Goal: Book appointment/travel/reservation

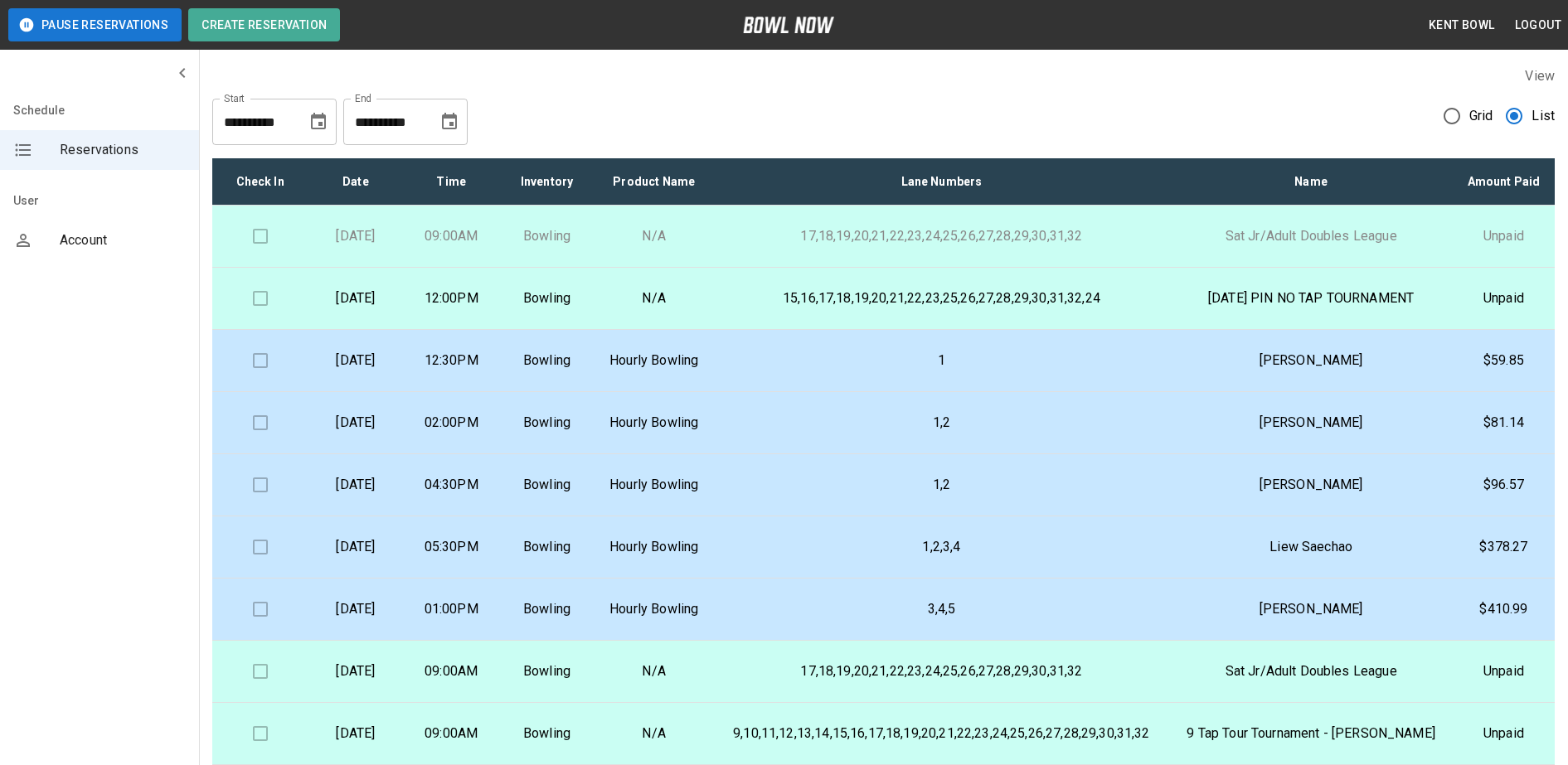
click at [486, 433] on p "02:00PM" at bounding box center [452, 423] width 69 height 20
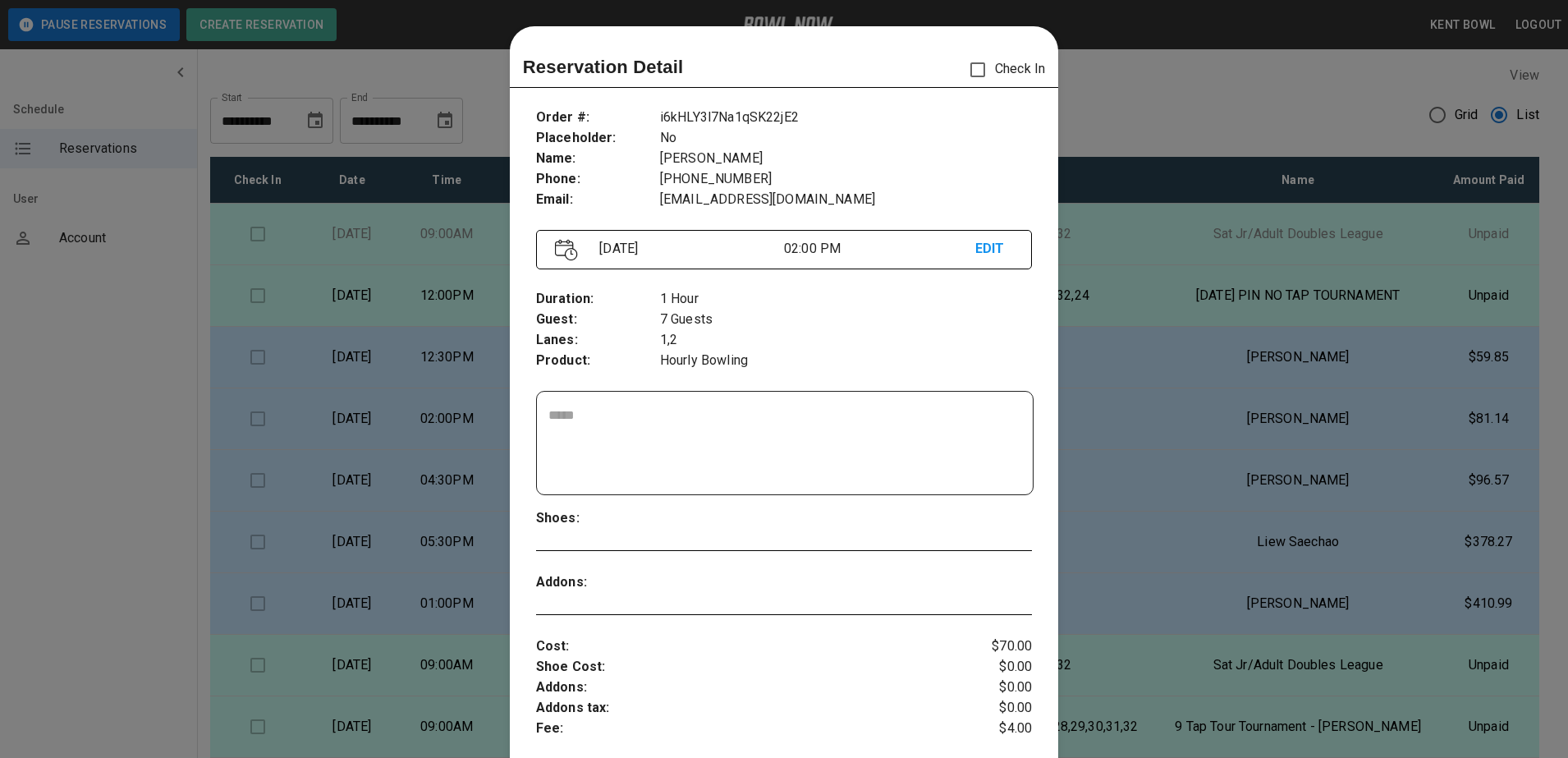
scroll to position [26, 0]
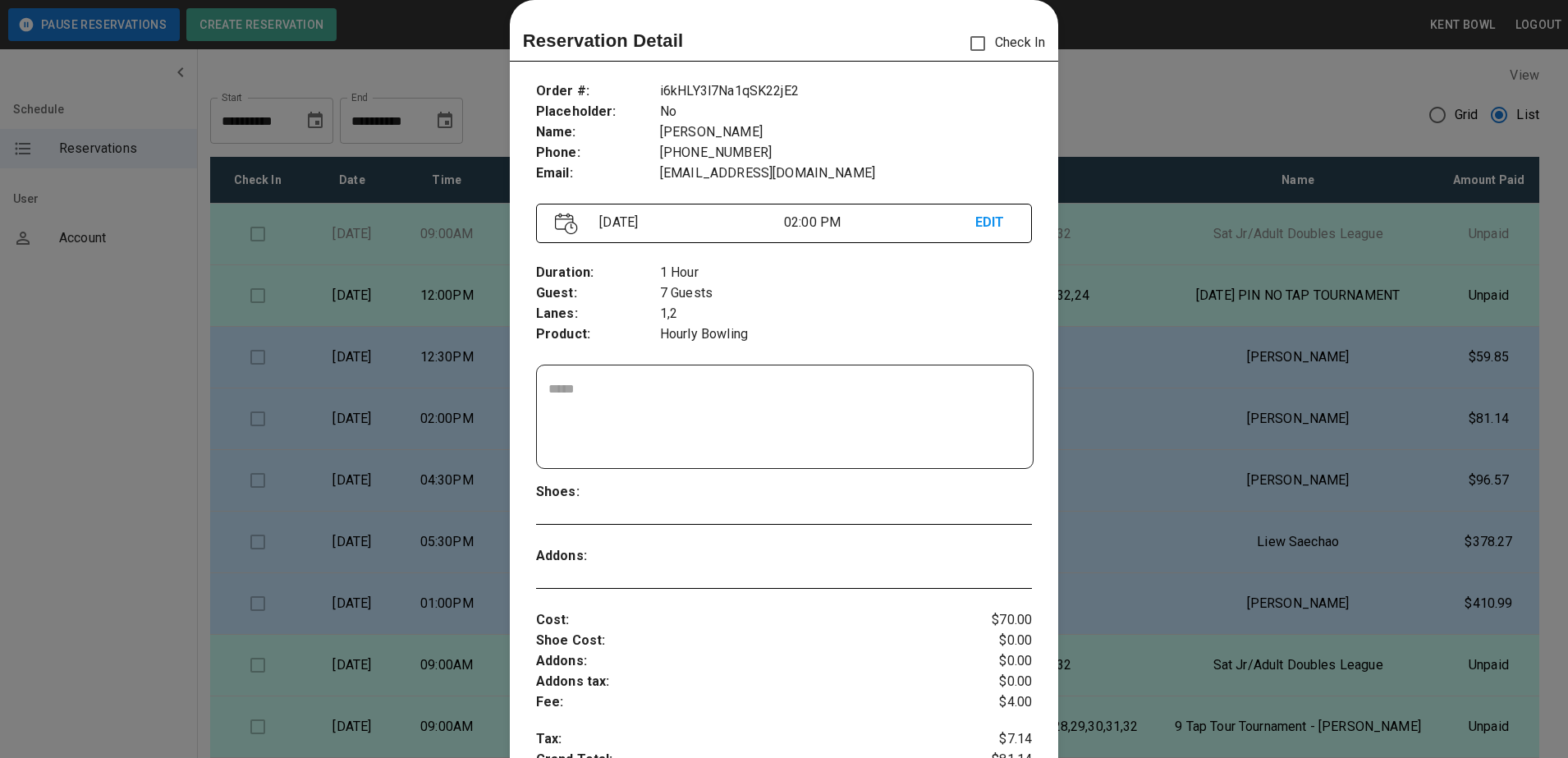
click at [105, 492] on div at bounding box center [784, 379] width 1568 height 758
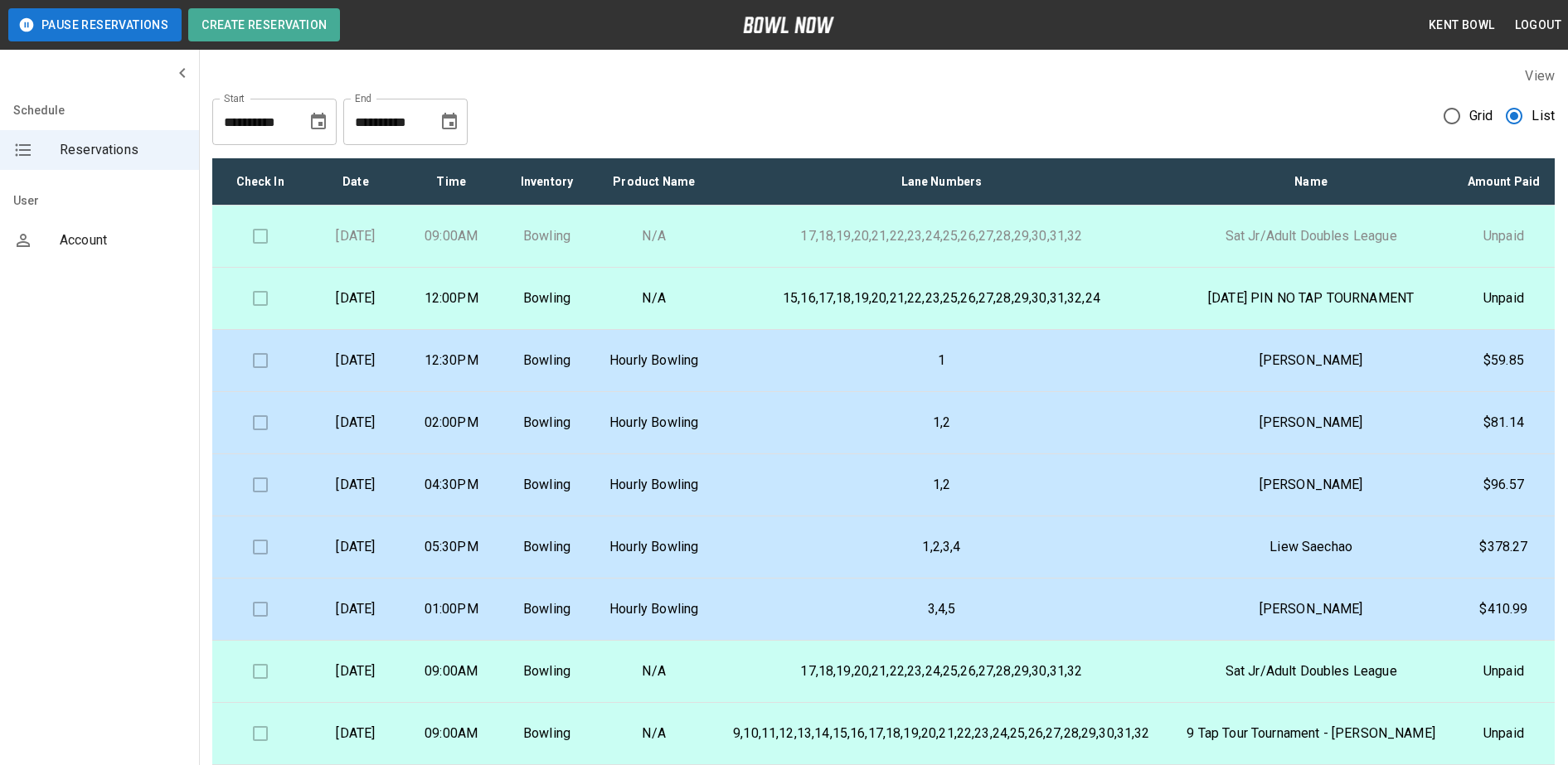
click at [486, 371] on p "12:30PM" at bounding box center [452, 361] width 69 height 20
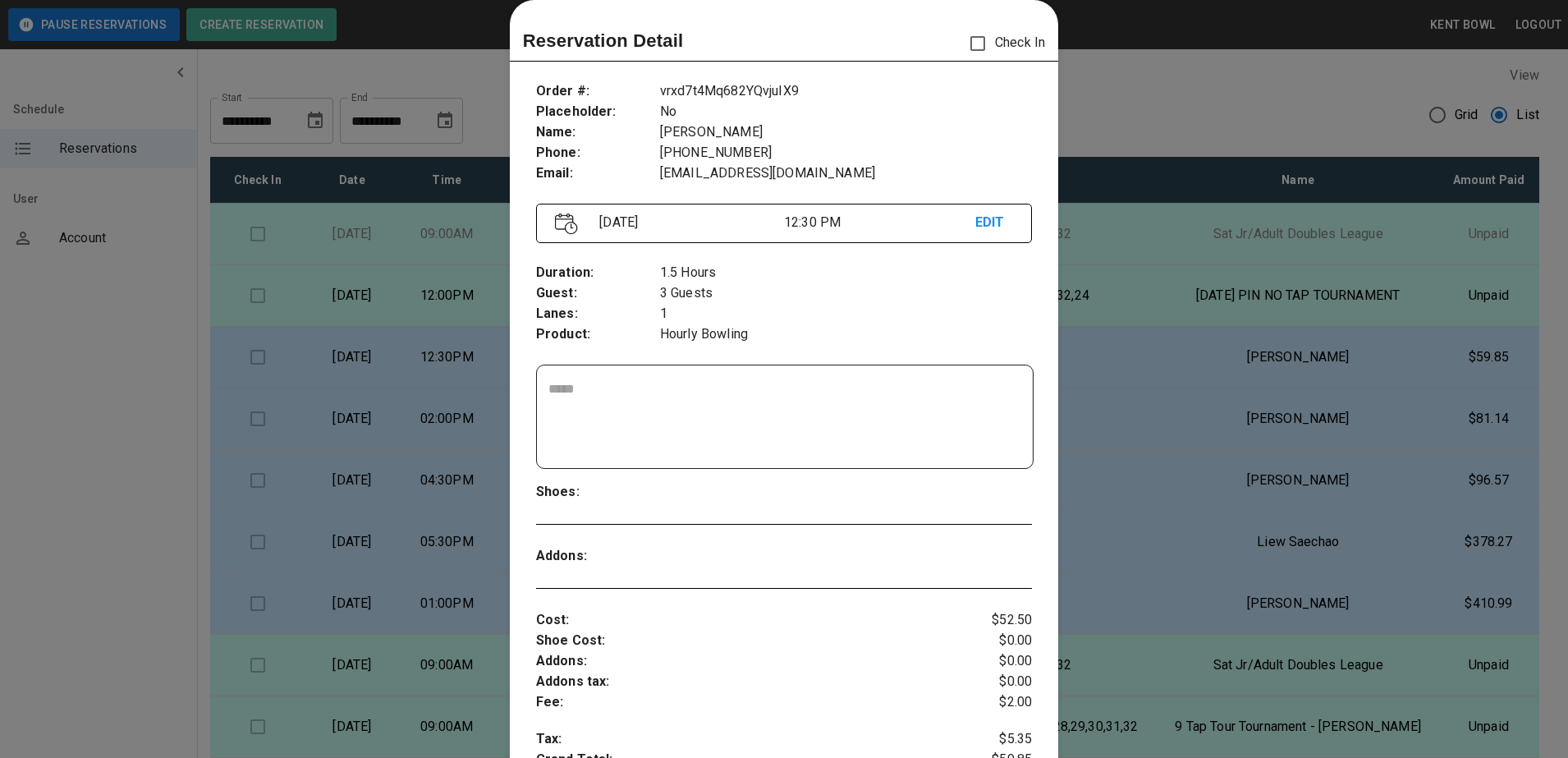
click at [112, 508] on div at bounding box center [784, 379] width 1568 height 758
